Goal: Task Accomplishment & Management: Manage account settings

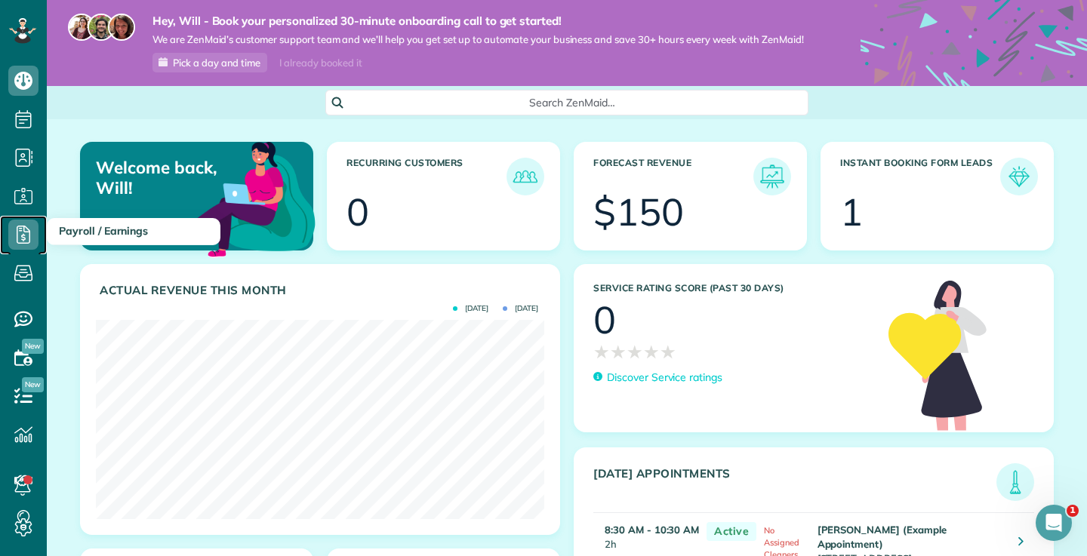
click at [23, 234] on icon at bounding box center [23, 235] width 30 height 30
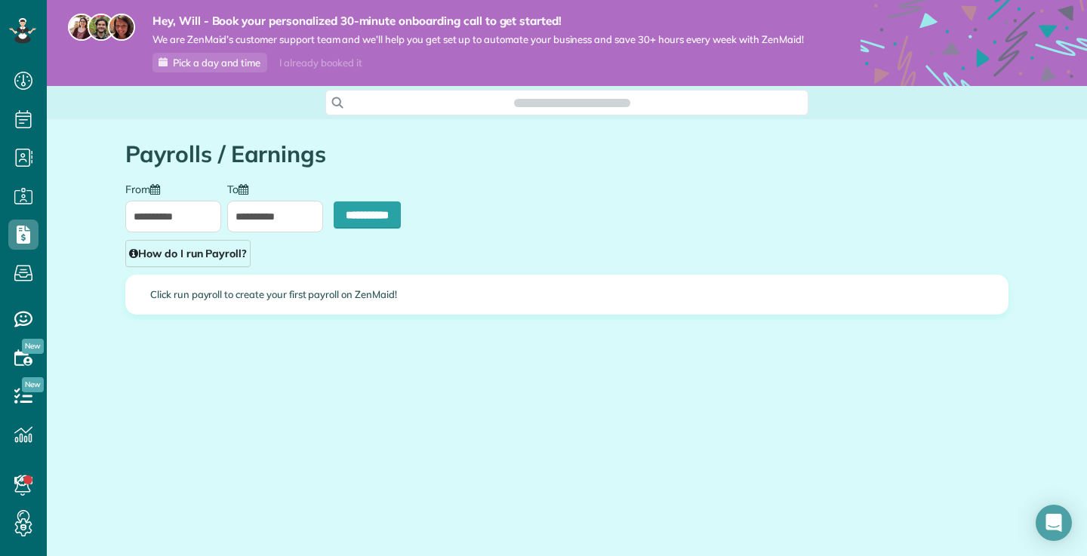
scroll to position [7, 7]
type input "**********"
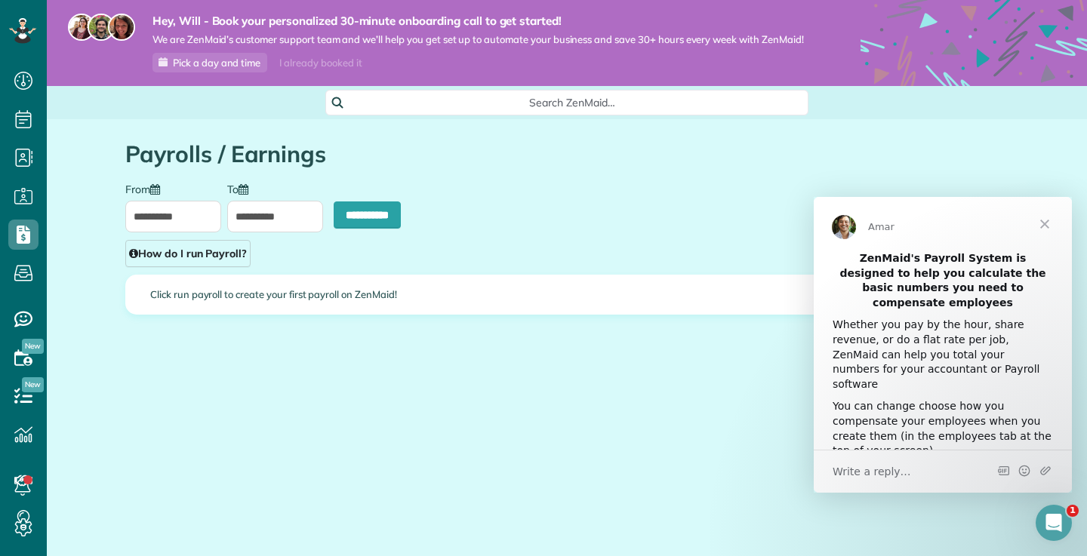
scroll to position [0, 0]
click at [1053, 223] on span "Close" at bounding box center [1044, 224] width 54 height 54
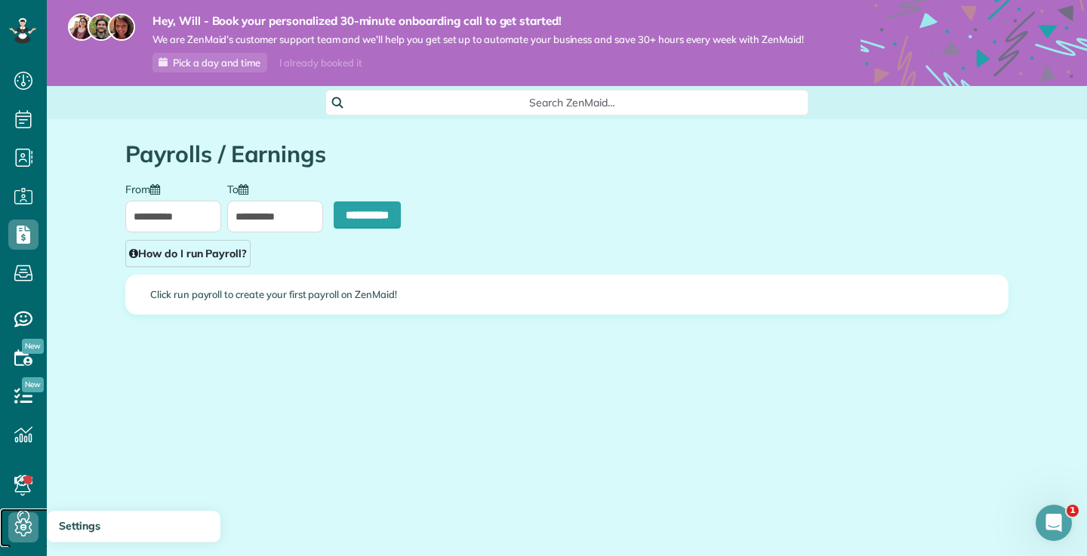
click at [26, 513] on icon at bounding box center [23, 527] width 30 height 30
